Goal: Navigation & Orientation: Find specific page/section

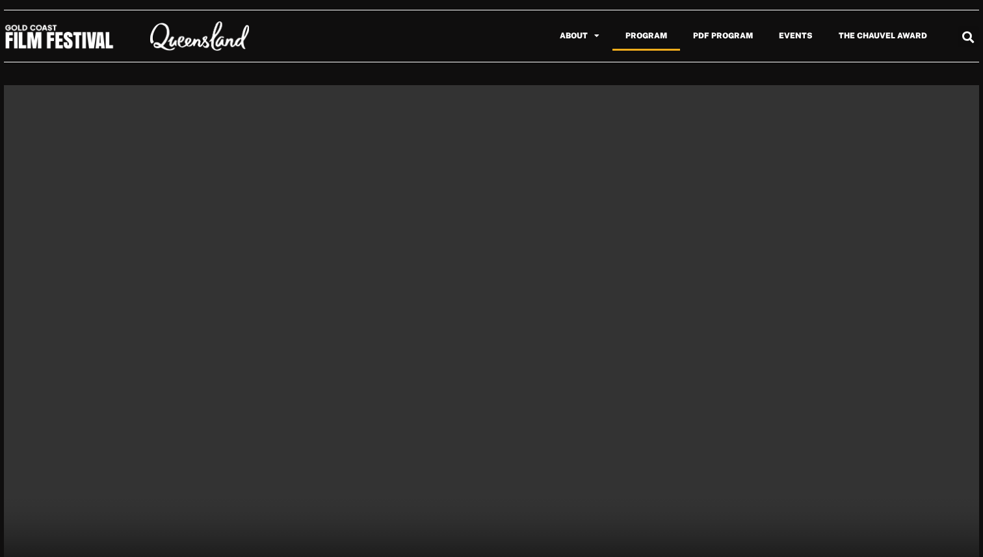
click at [662, 37] on link "Program" at bounding box center [646, 36] width 68 height 30
click at [586, 42] on link "About" at bounding box center [580, 36] width 66 height 30
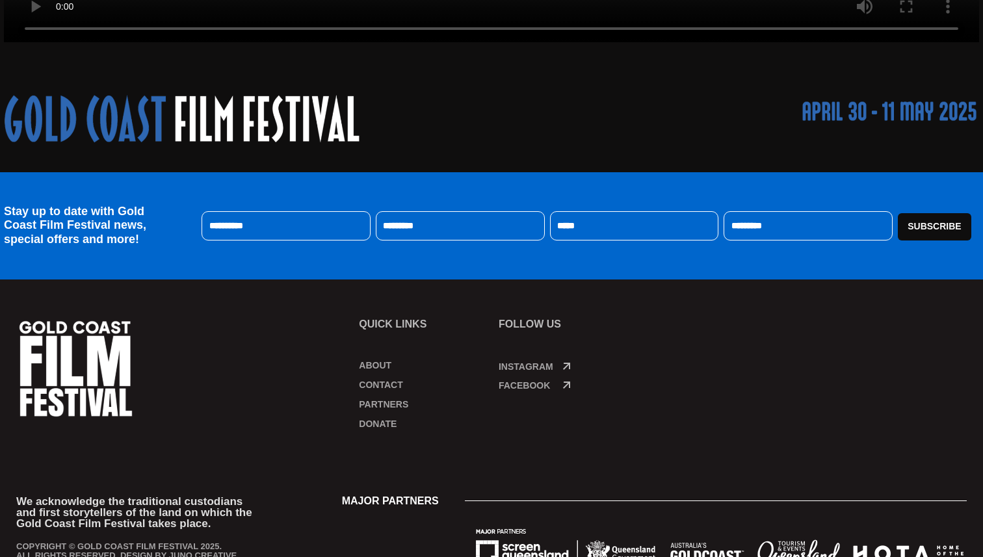
scroll to position [613, 0]
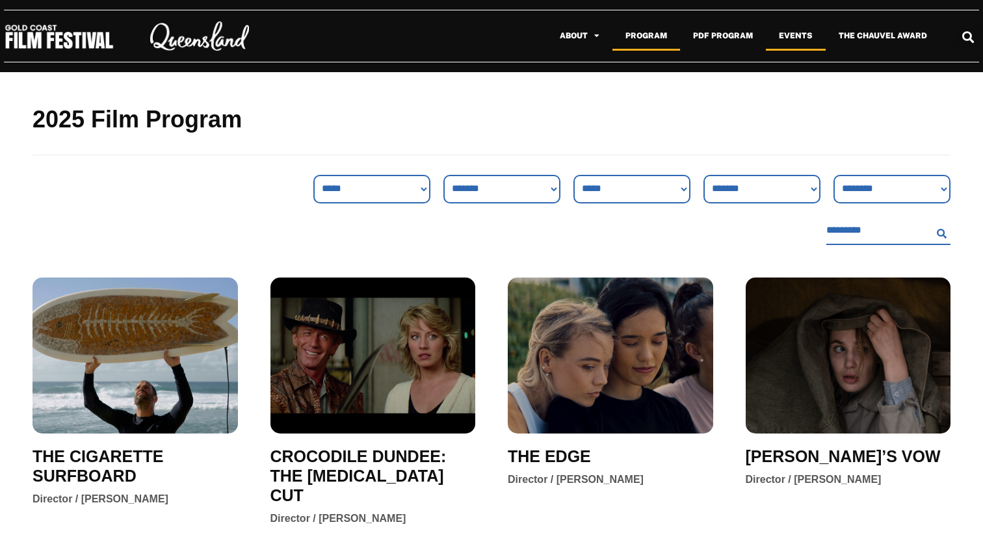
click at [794, 39] on link "Events" at bounding box center [796, 36] width 60 height 30
